Goal: Navigation & Orientation: Find specific page/section

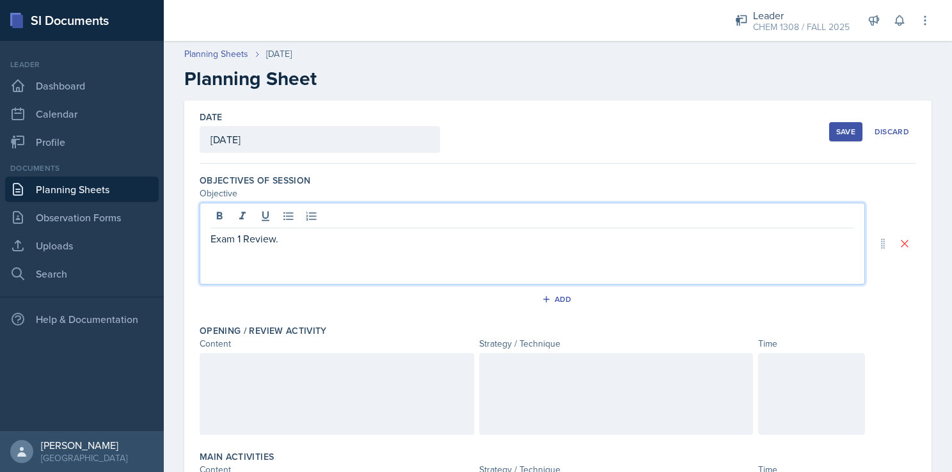
click at [576, 87] on h2 "Planning Sheet" at bounding box center [557, 78] width 747 height 23
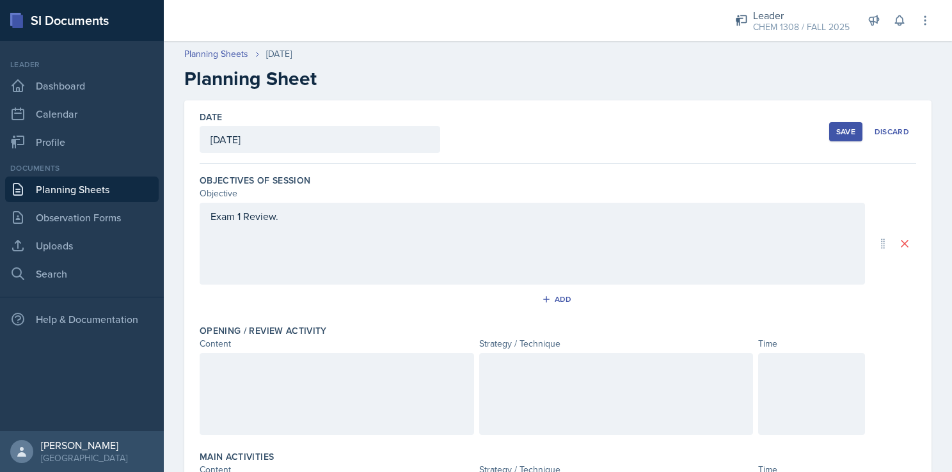
click at [92, 193] on link "Planning Sheets" at bounding box center [81, 189] width 153 height 26
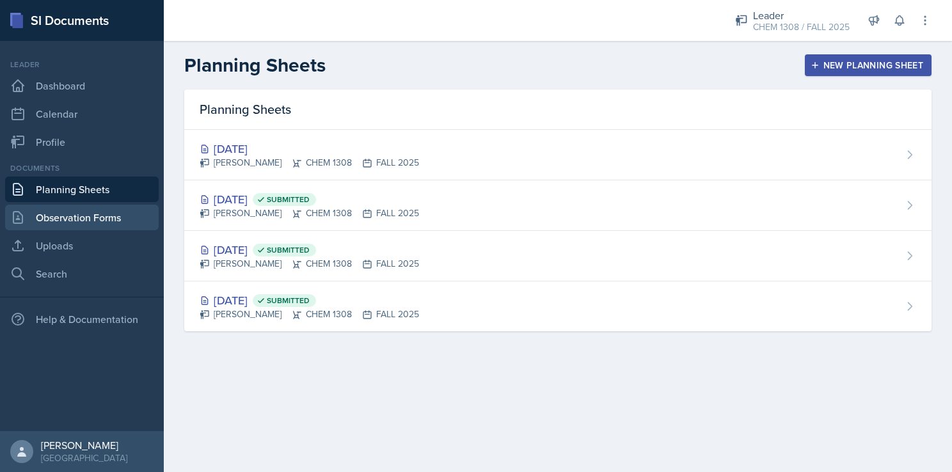
click at [87, 219] on link "Observation Forms" at bounding box center [81, 218] width 153 height 26
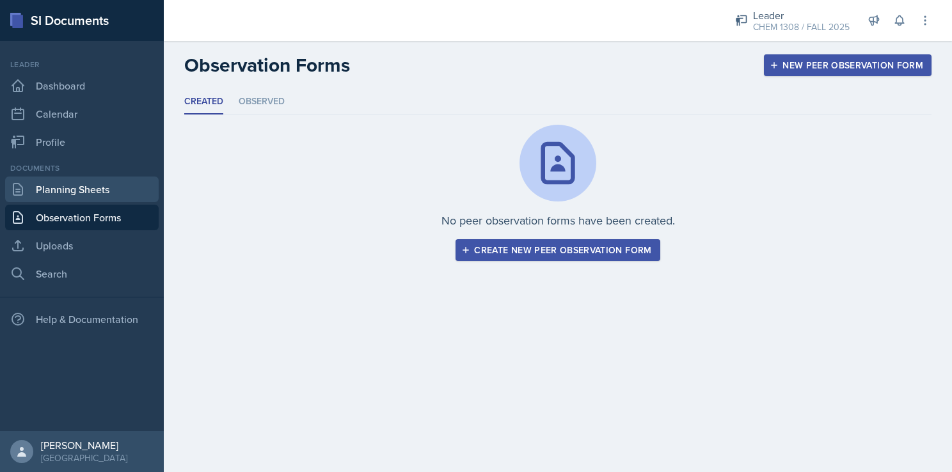
click at [79, 196] on link "Planning Sheets" at bounding box center [81, 189] width 153 height 26
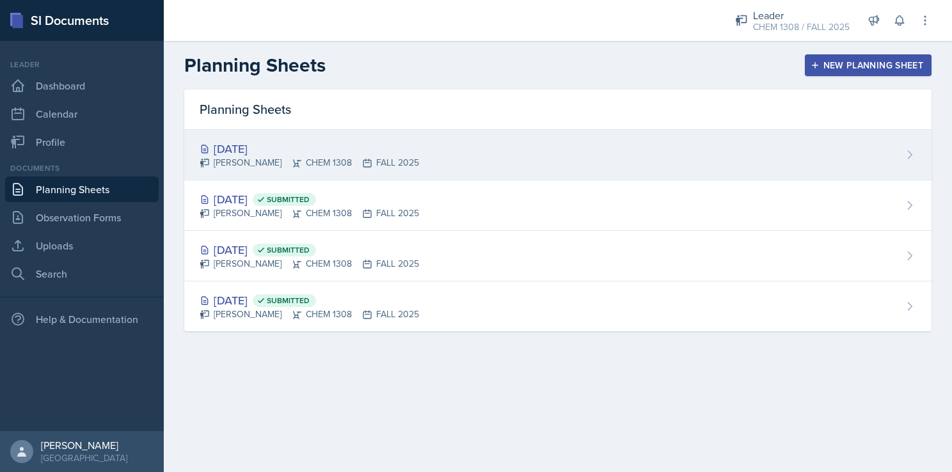
click at [274, 155] on div "[DATE]" at bounding box center [309, 148] width 219 height 17
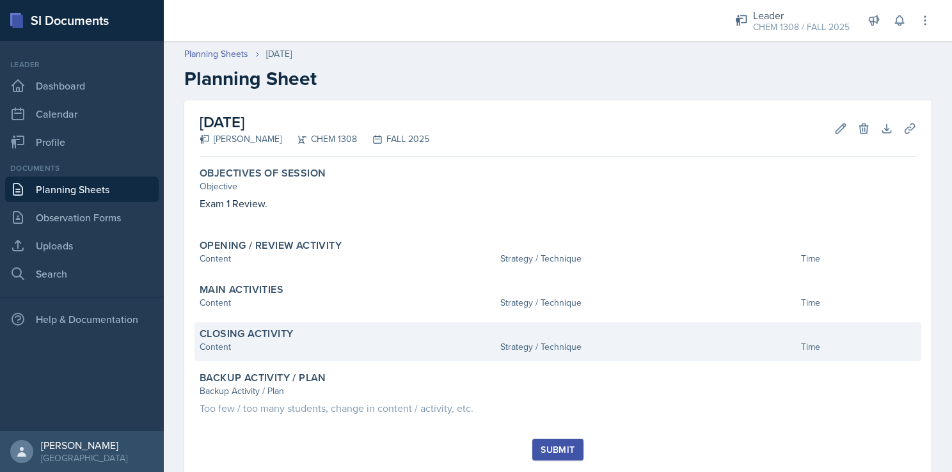
scroll to position [33, 0]
